Goal: Transaction & Acquisition: Purchase product/service

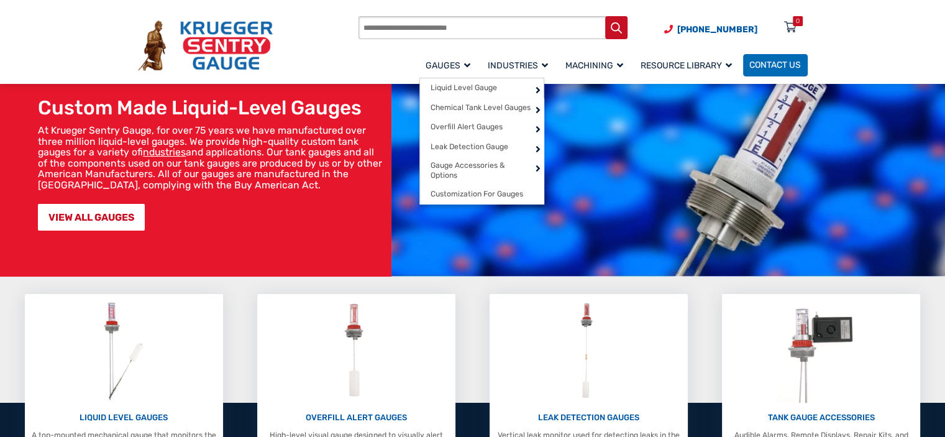
click at [464, 62] on span "Gauges" at bounding box center [447, 65] width 45 height 11
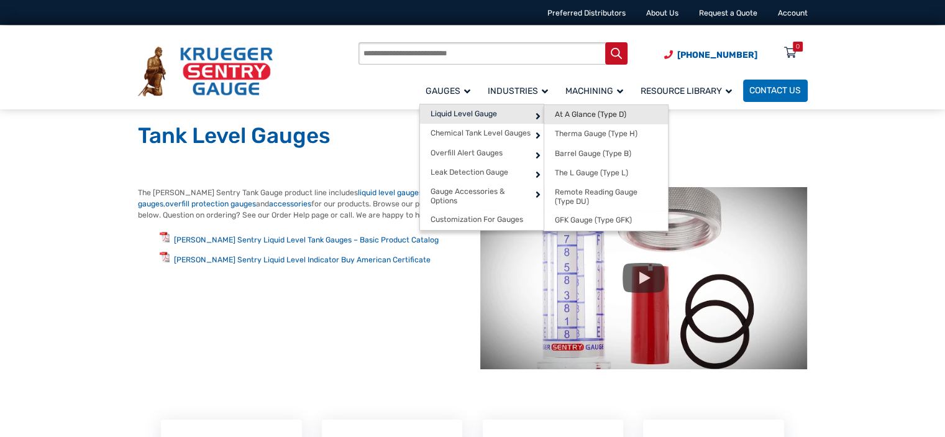
click at [589, 114] on span "At A Glance (Type D)" at bounding box center [590, 114] width 71 height 9
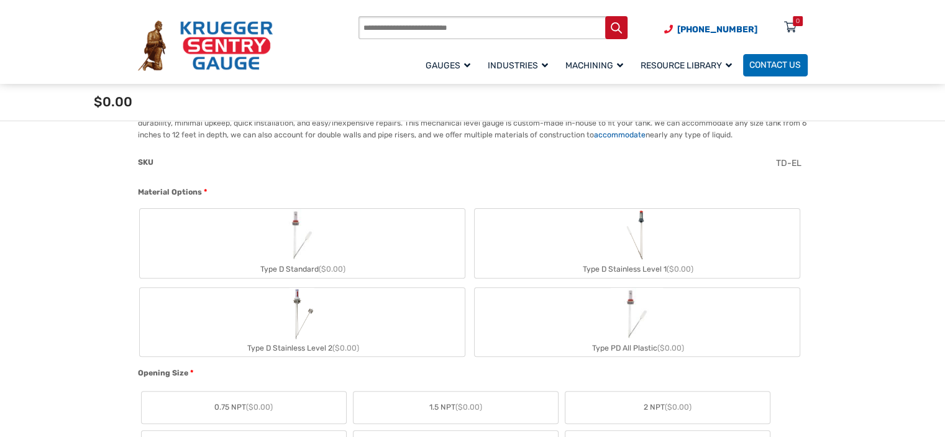
scroll to position [373, 0]
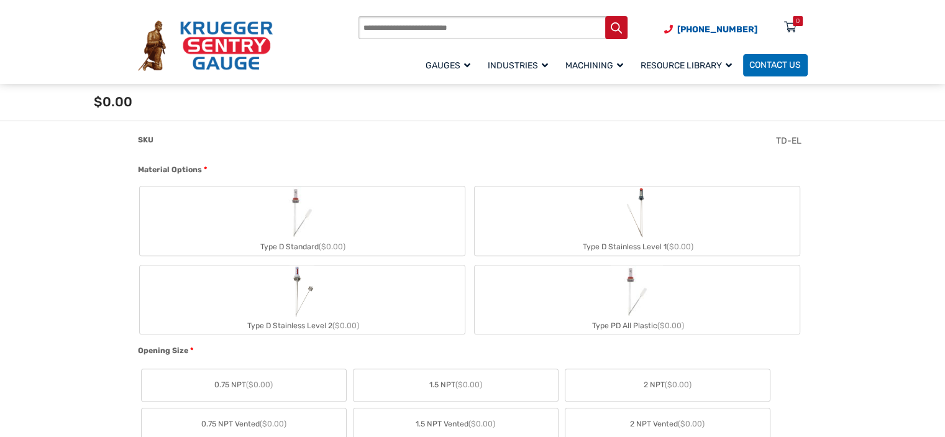
click at [325, 226] on img "Type D Standard" at bounding box center [302, 212] width 52 height 52
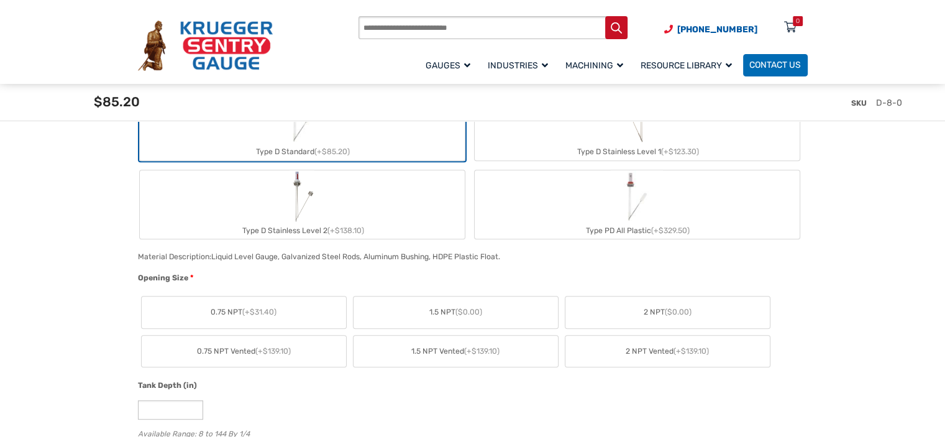
scroll to position [497, 0]
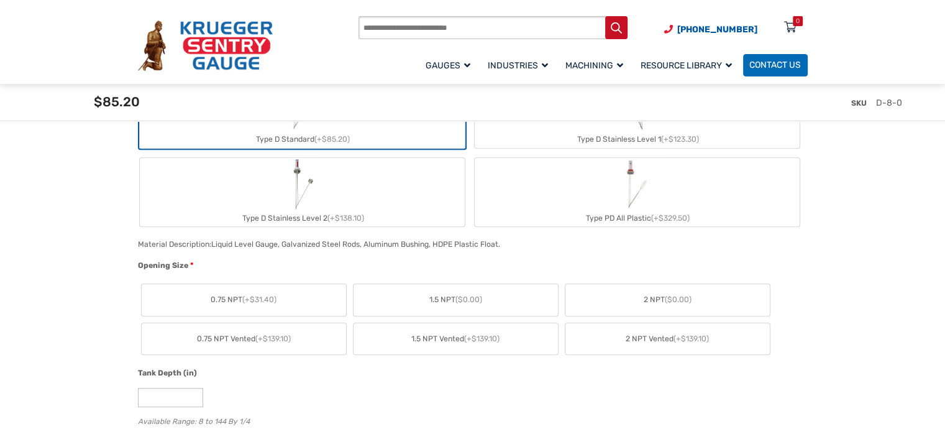
click at [648, 298] on span "2 NPT ($0.00)" at bounding box center [667, 299] width 48 height 11
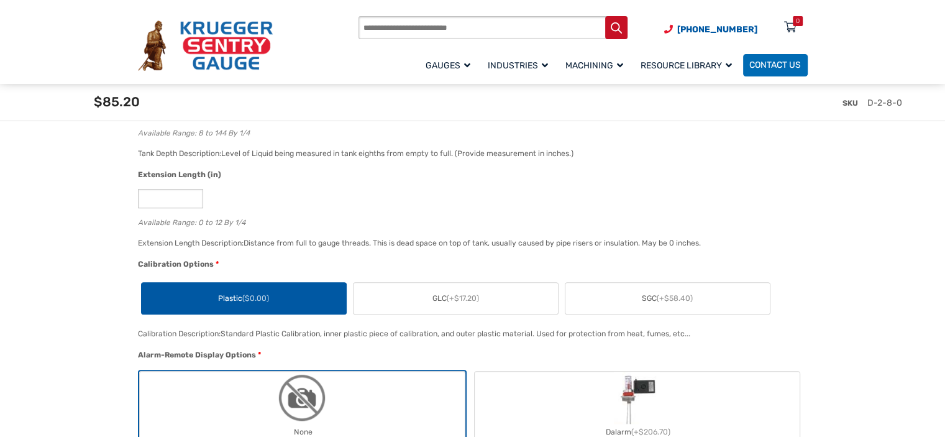
scroll to position [807, 0]
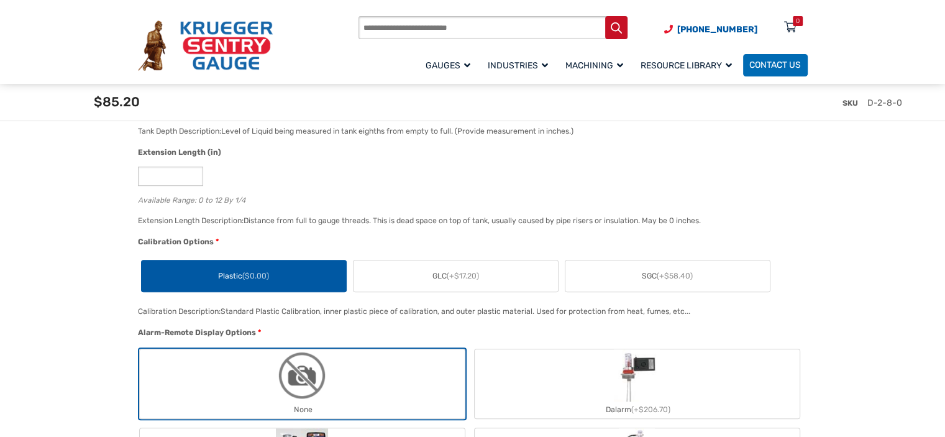
click at [427, 279] on label "GLC (+$17.20)" at bounding box center [455, 276] width 204 height 32
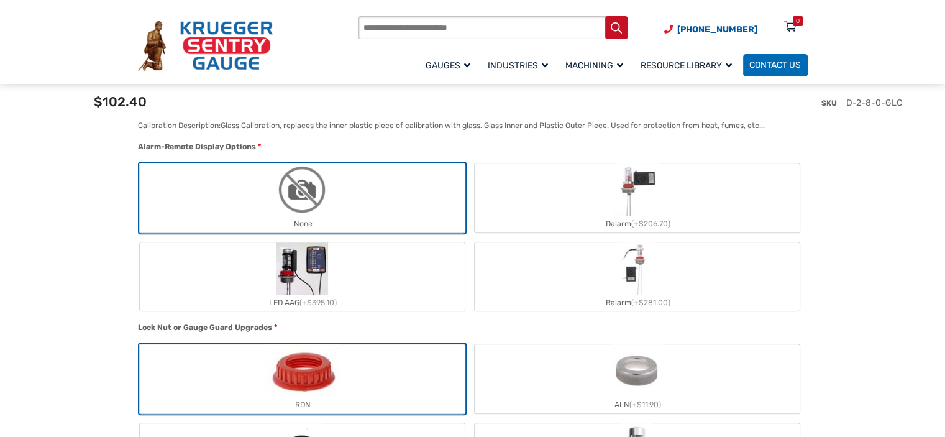
scroll to position [994, 0]
click at [371, 198] on label "None" at bounding box center [302, 197] width 325 height 68
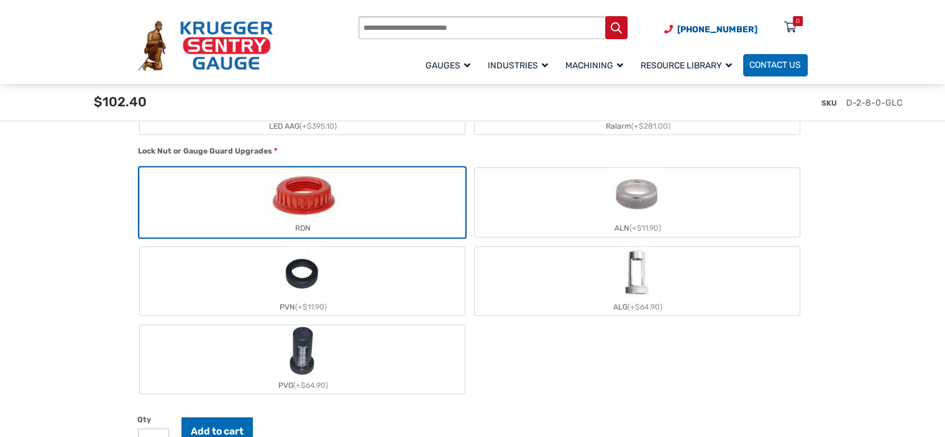
scroll to position [1180, 0]
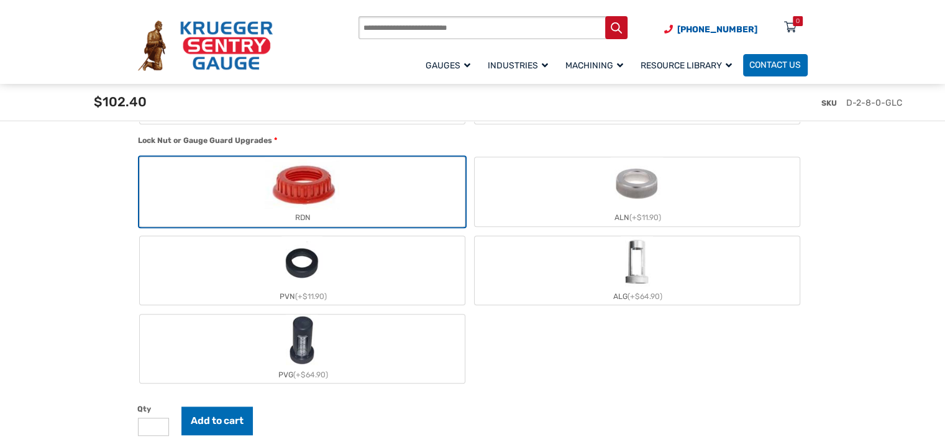
click at [641, 196] on img "ALN" at bounding box center [637, 183] width 53 height 52
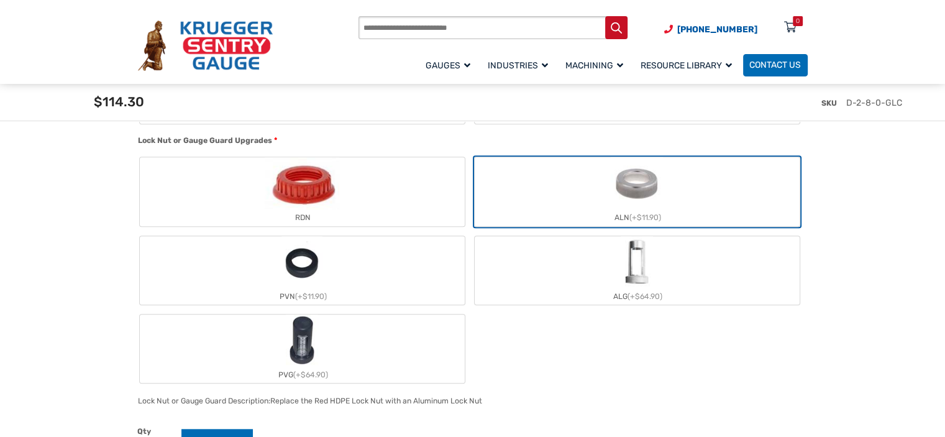
click at [664, 270] on label "ALG (+$64.90)" at bounding box center [637, 270] width 325 height 68
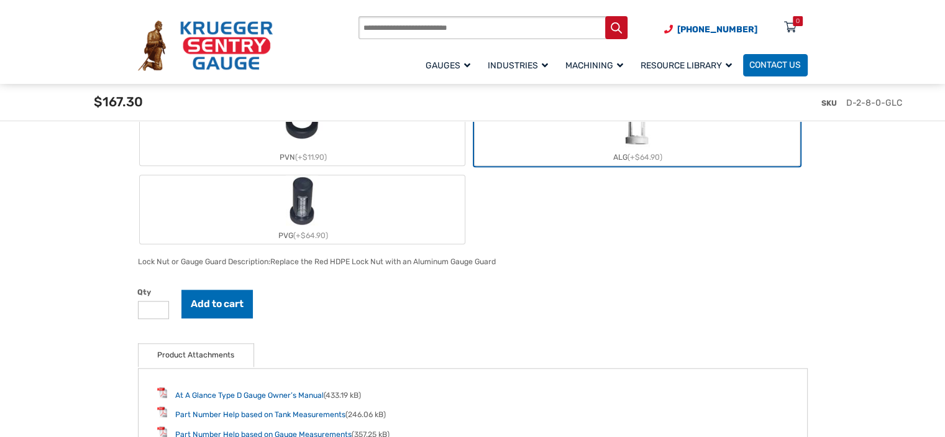
scroll to position [1304, 0]
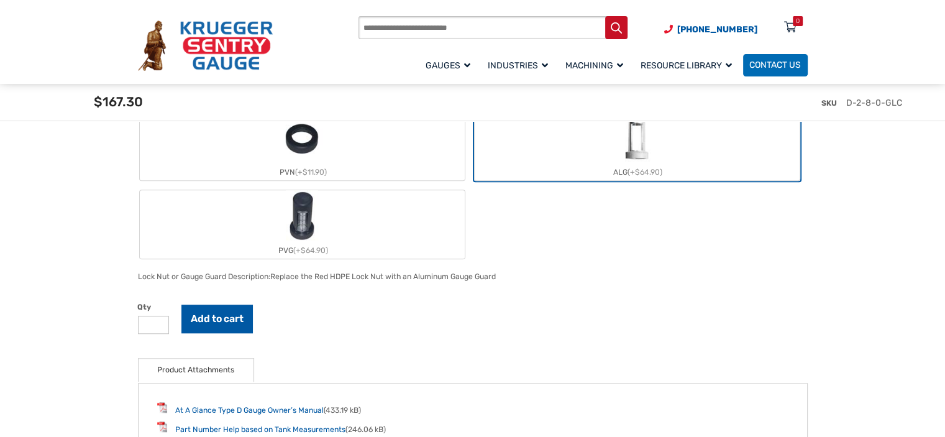
click at [219, 317] on button "Add to cart" at bounding box center [216, 318] width 71 height 29
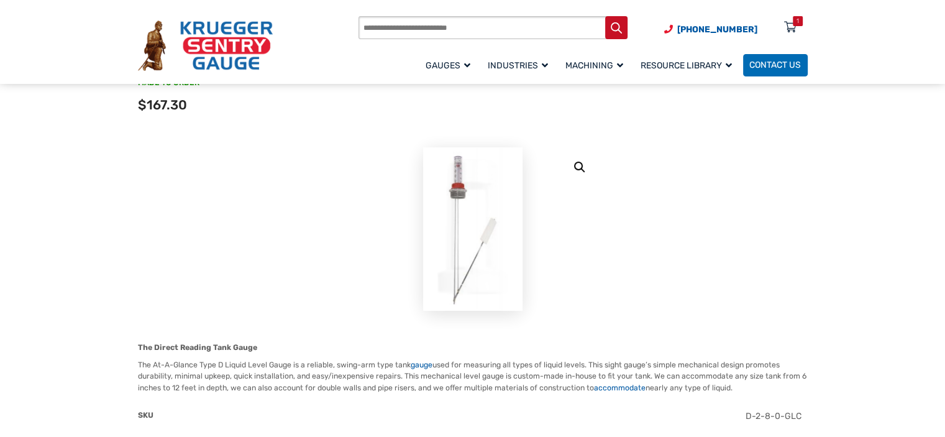
scroll to position [0, 0]
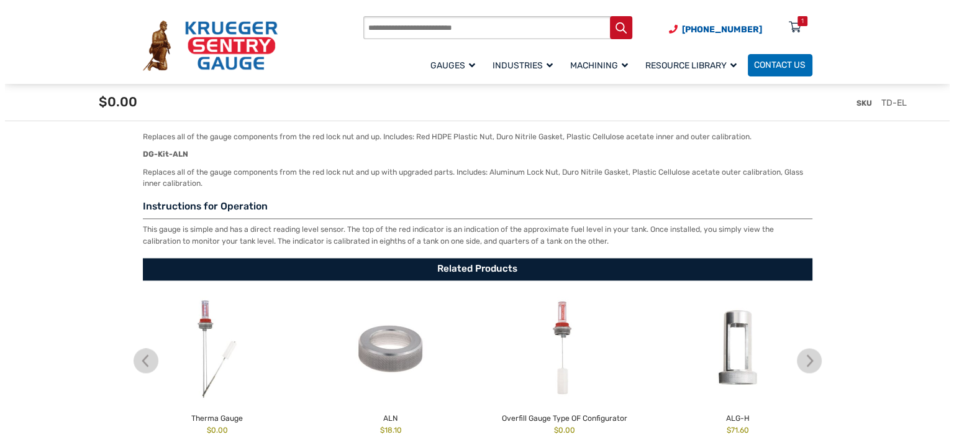
scroll to position [1863, 0]
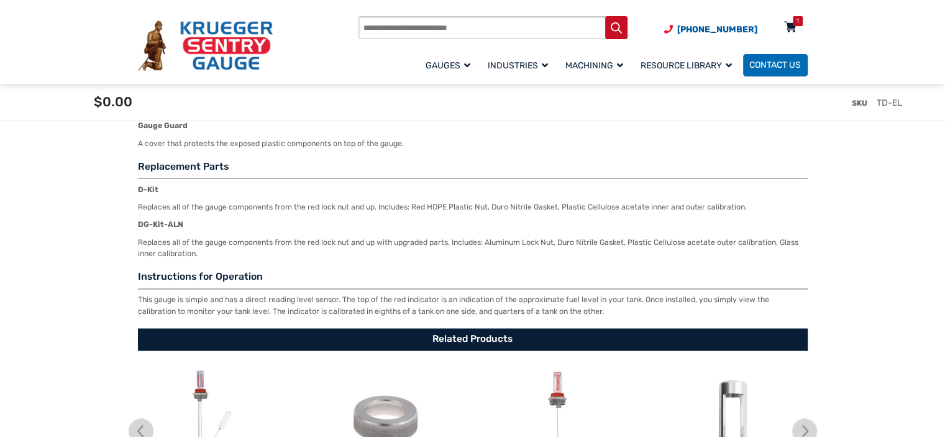
click at [793, 23] on div "1" at bounding box center [798, 21] width 10 height 10
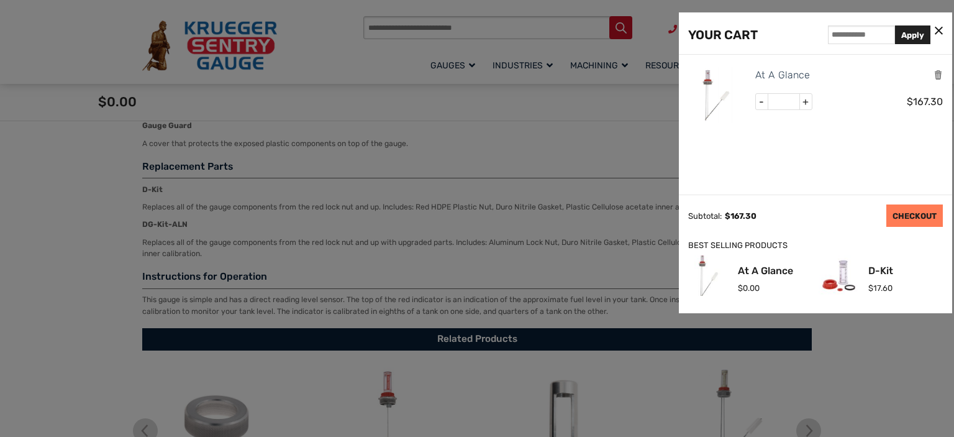
click at [911, 212] on link "CHECKOUT" at bounding box center [914, 215] width 57 height 22
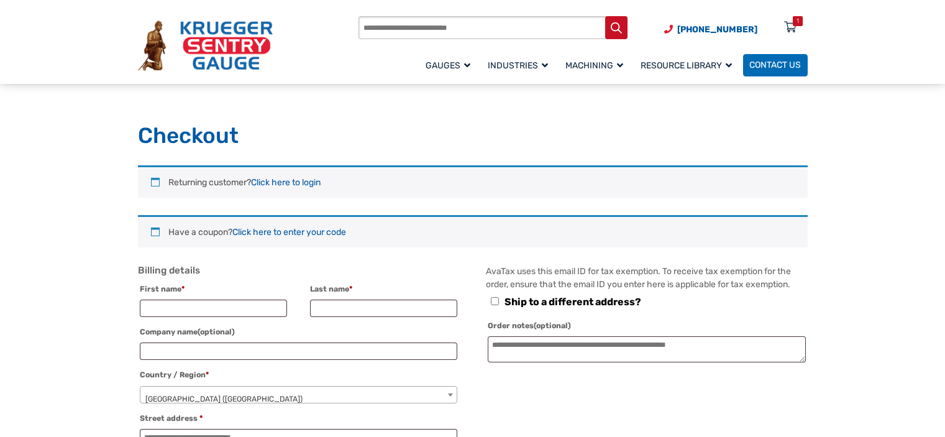
select select "**"
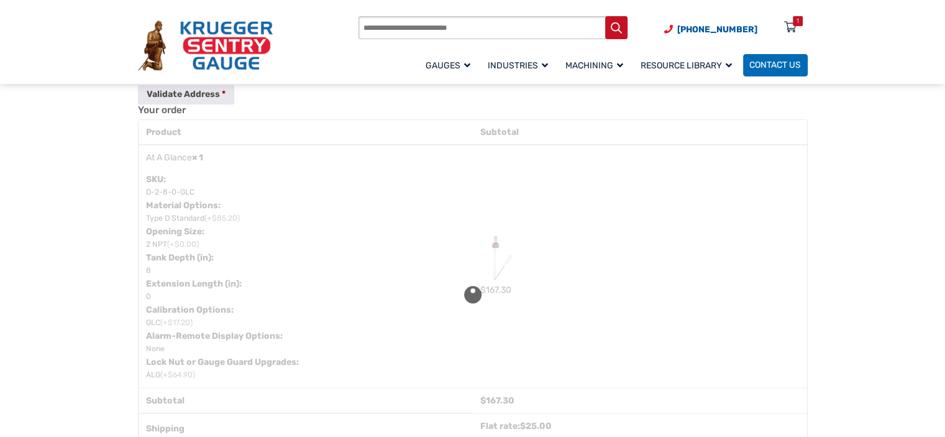
scroll to position [621, 0]
